Goal: Information Seeking & Learning: Learn about a topic

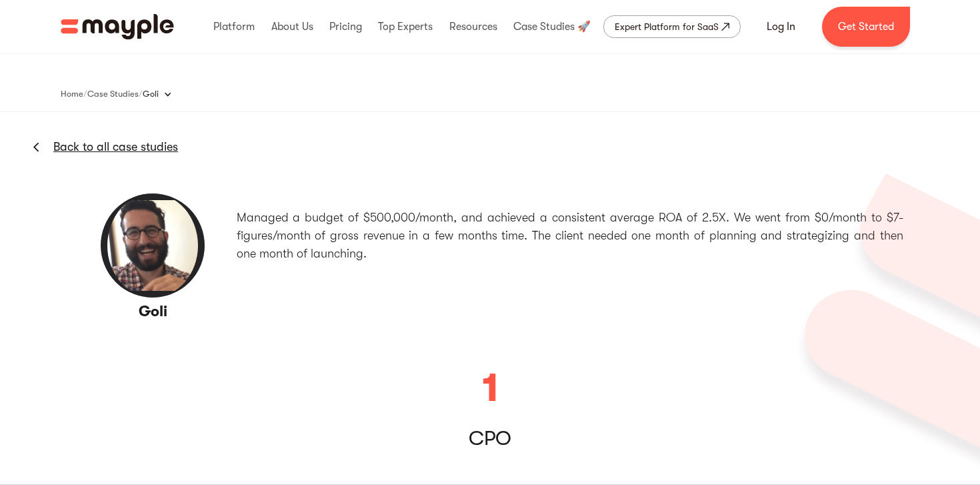
click at [111, 147] on link "Back to all case studies" at bounding box center [115, 147] width 125 height 16
